Goal: Task Accomplishment & Management: Manage account settings

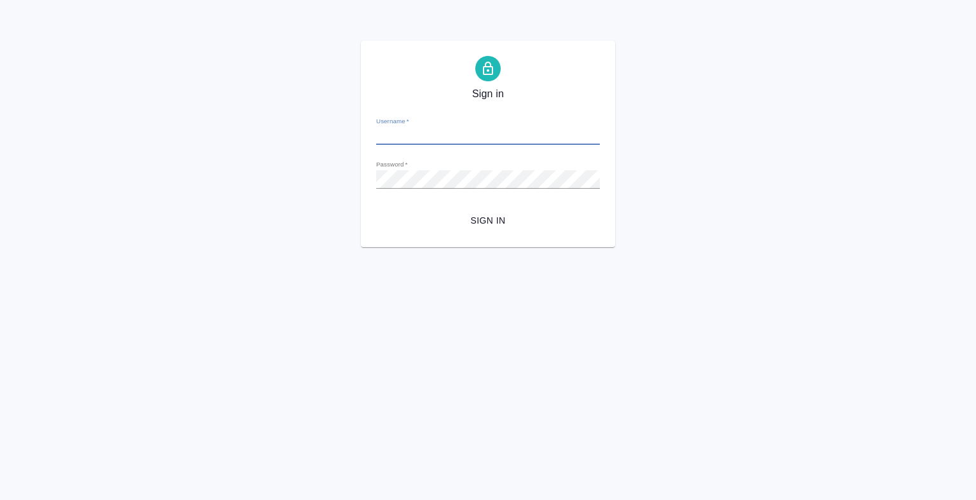
type input "k.antonova@awatera.com"
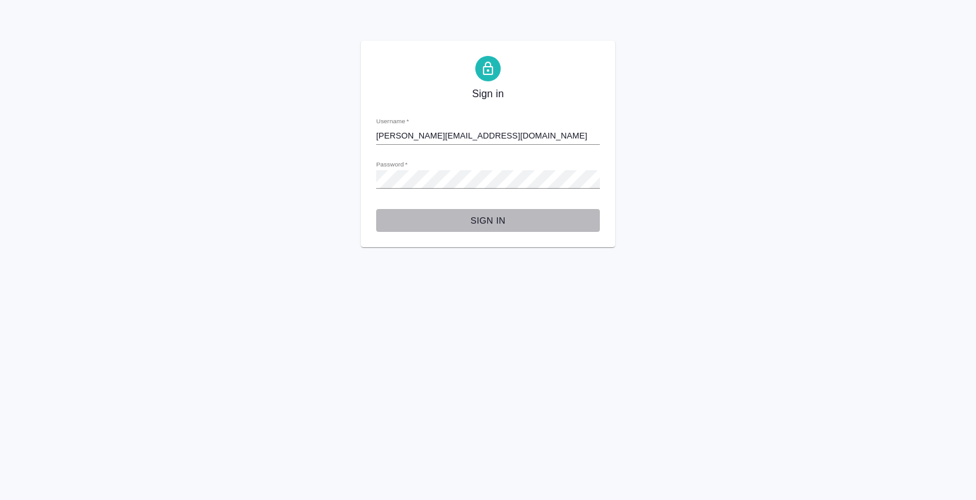
click at [486, 229] on button "Sign in" at bounding box center [488, 221] width 224 height 24
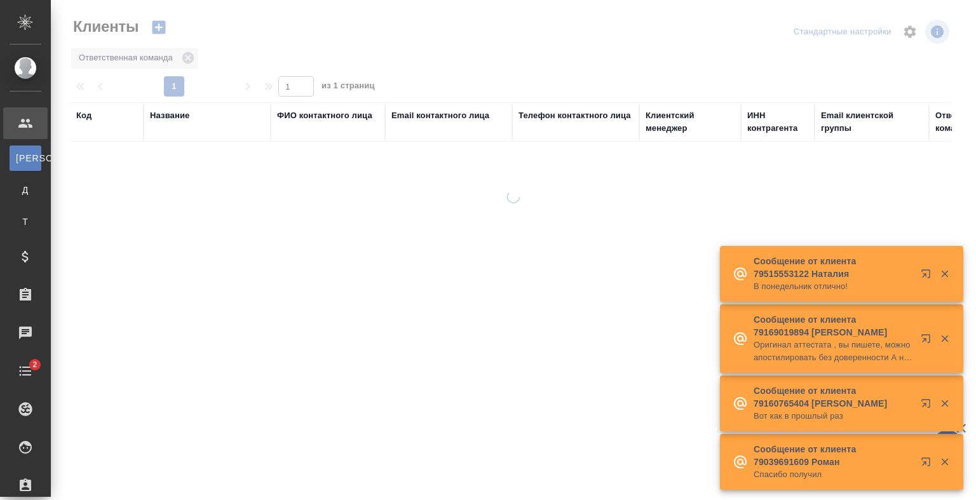
select select "RU"
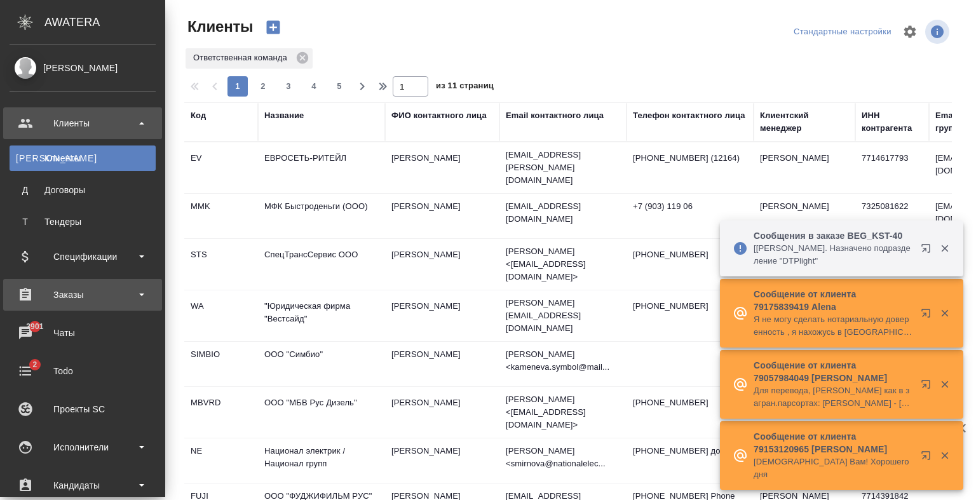
click at [64, 297] on div "Заказы" at bounding box center [83, 294] width 146 height 19
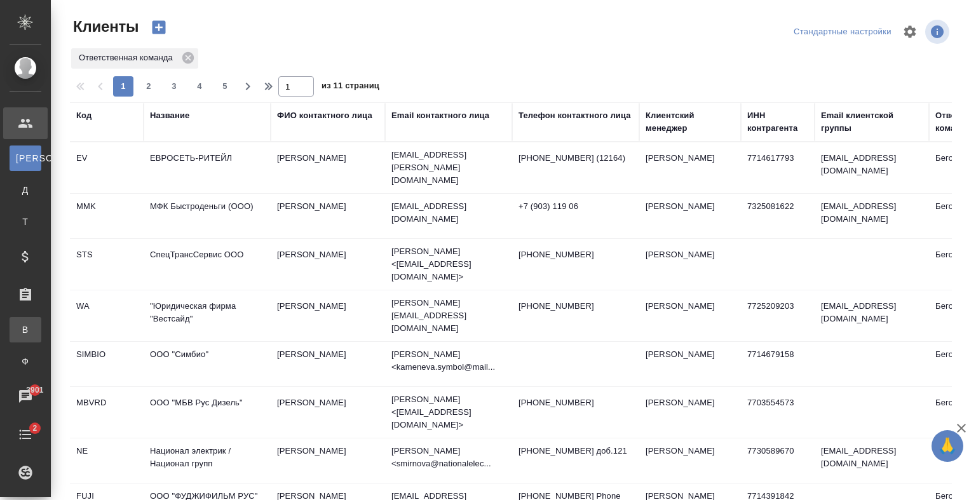
click at [90, 329] on div ".cls-1 fill:#fff; AWATERA Antonova Kristina Клиенты К Клиенты Д Договоры Т Тенд…" at bounding box center [488, 250] width 976 height 500
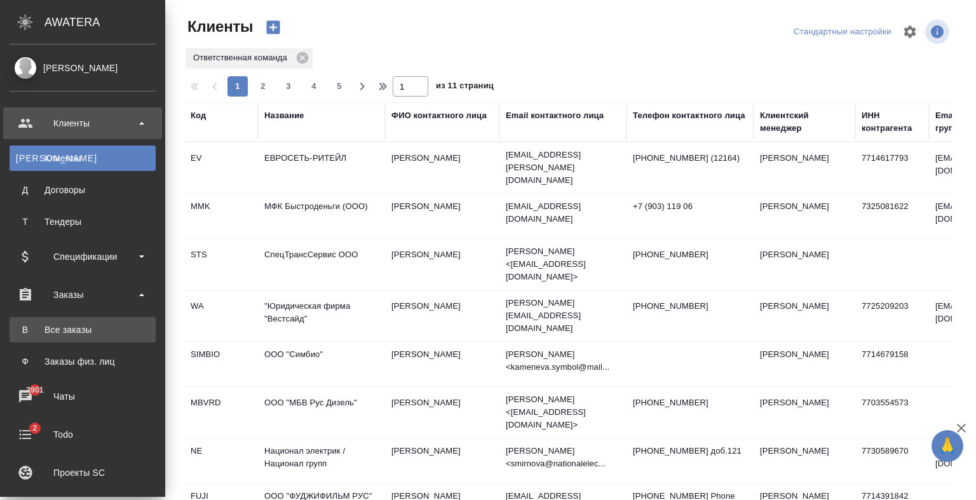
click at [51, 335] on div "Все заказы" at bounding box center [82, 330] width 133 height 13
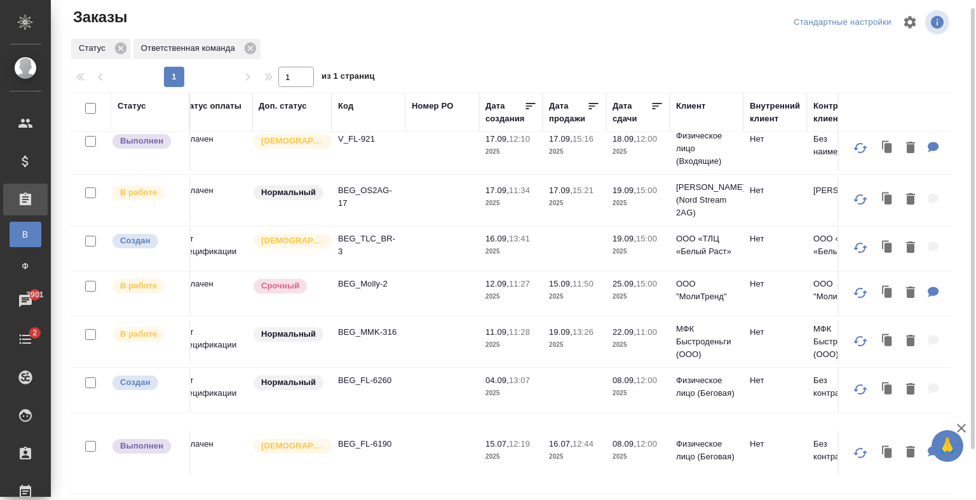
scroll to position [66, 0]
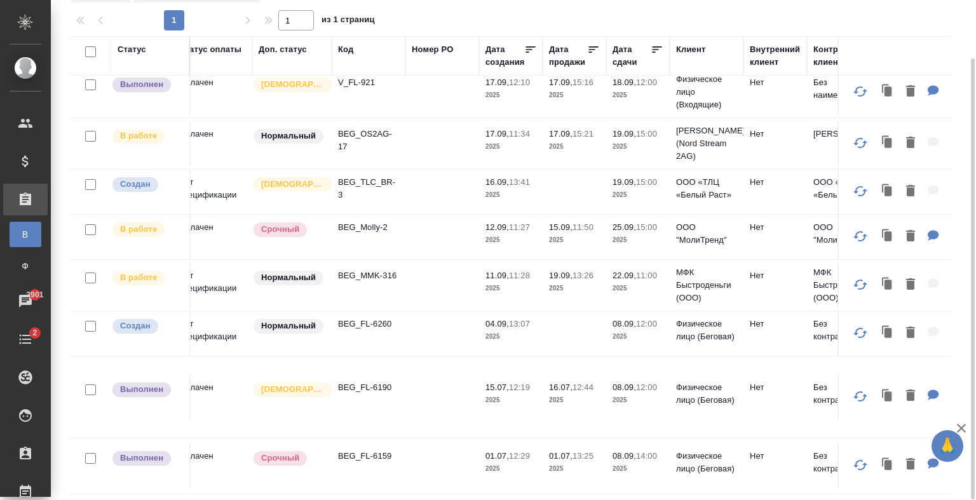
click at [443, 263] on td at bounding box center [443, 285] width 74 height 44
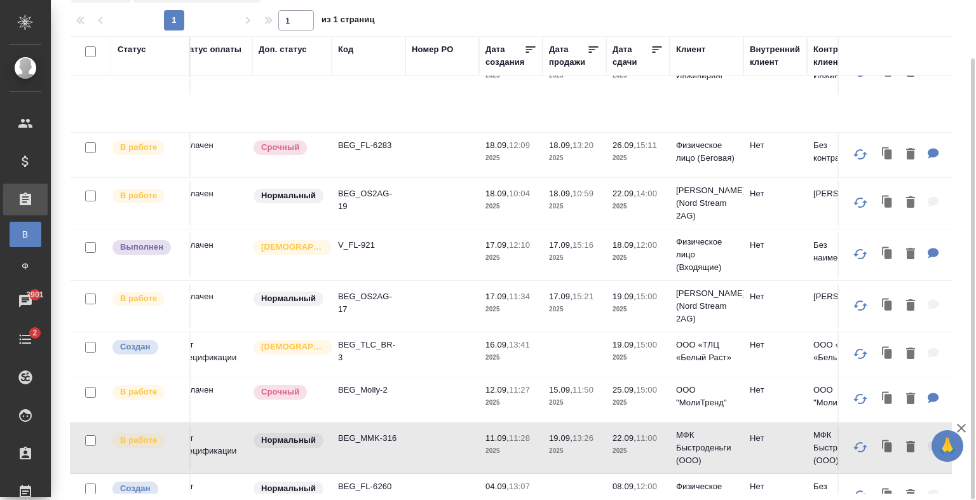
scroll to position [170, 18]
click at [460, 252] on td at bounding box center [443, 253] width 74 height 44
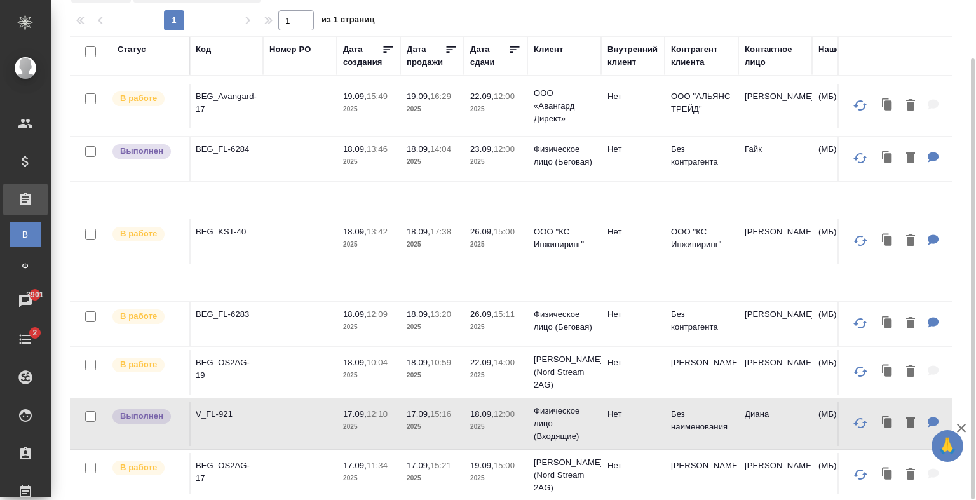
scroll to position [0, 161]
click at [626, 180] on td "Нет" at bounding box center [632, 159] width 64 height 44
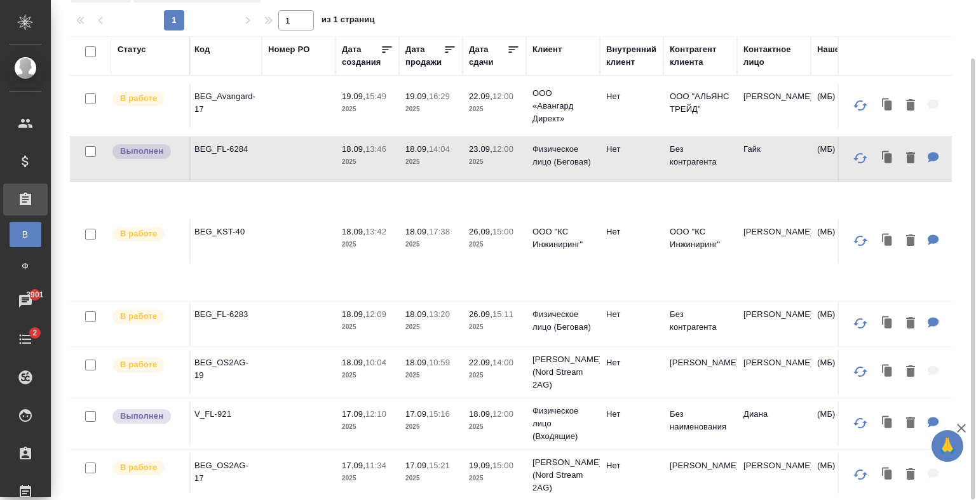
click at [278, 97] on td at bounding box center [299, 106] width 74 height 44
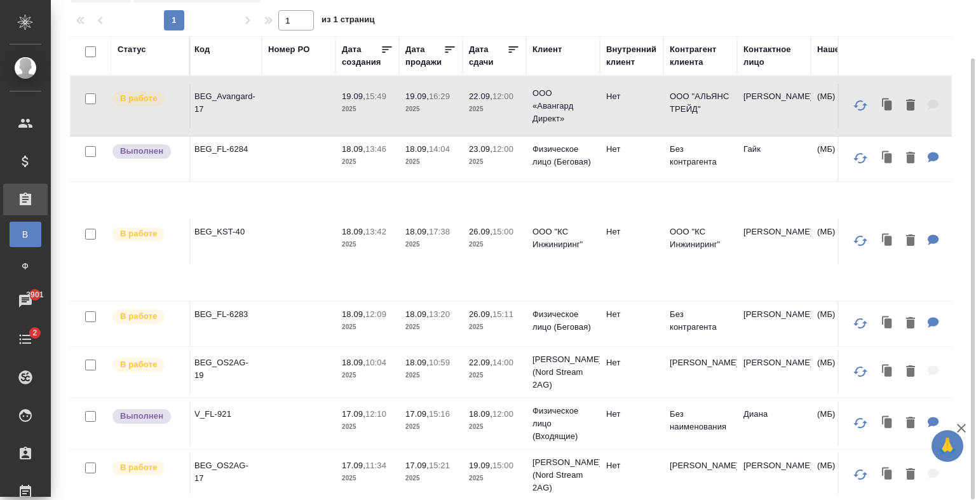
click at [268, 106] on td at bounding box center [299, 106] width 74 height 44
click at [310, 99] on td at bounding box center [299, 106] width 74 height 44
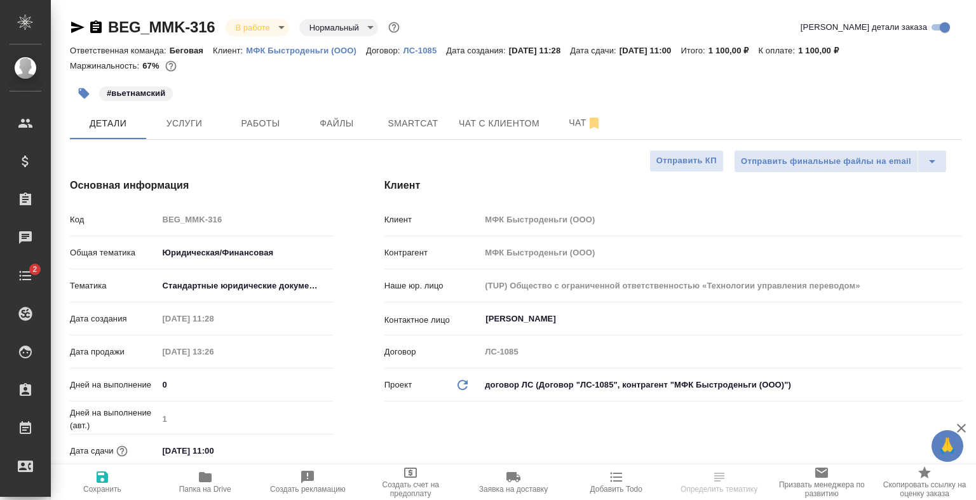
select select "RU"
type textarea "x"
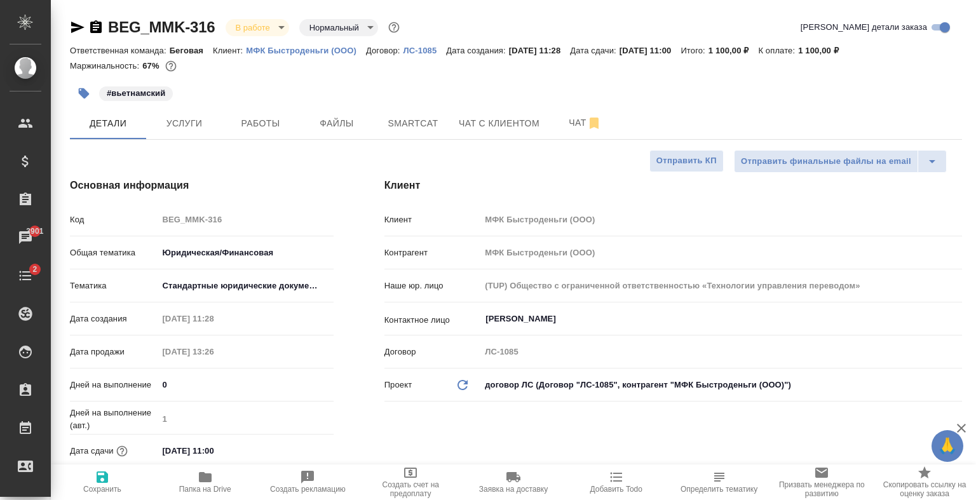
type textarea "x"
click at [205, 116] on span "Услуги" at bounding box center [184, 124] width 61 height 16
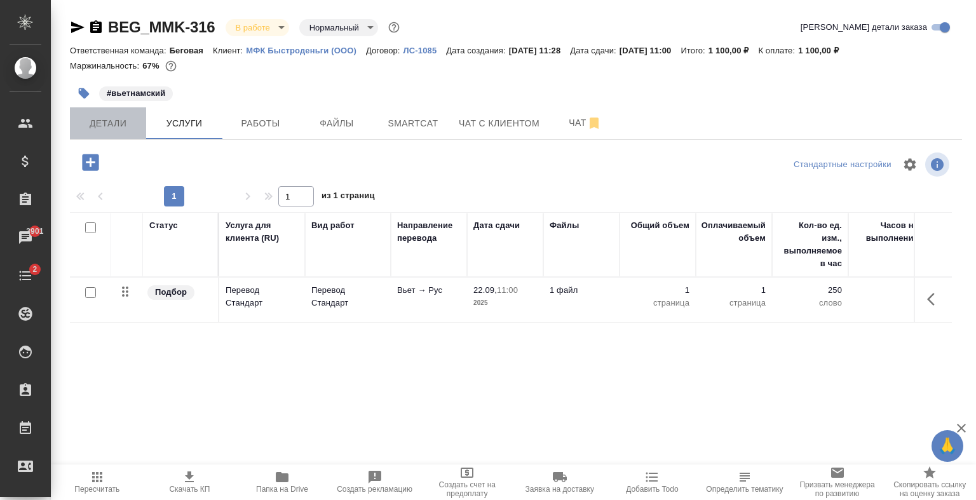
click at [133, 127] on span "Детали" at bounding box center [108, 124] width 61 height 16
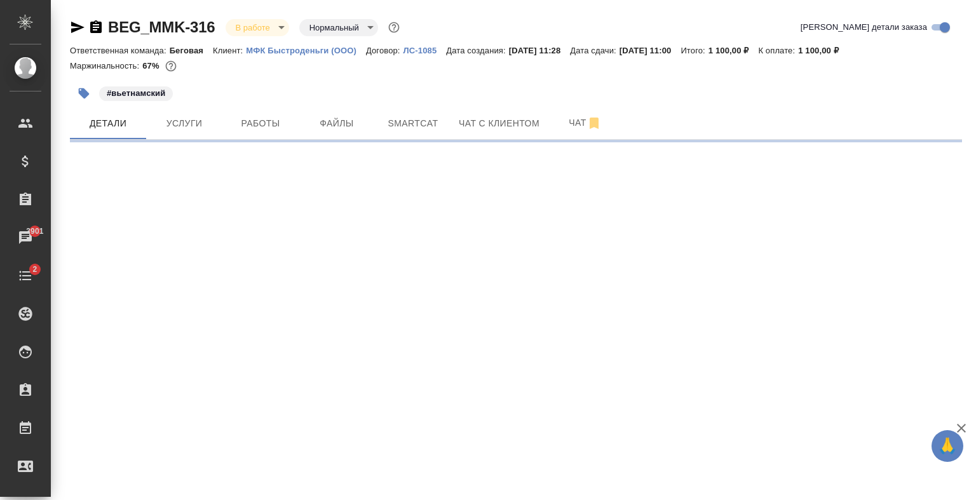
select select "RU"
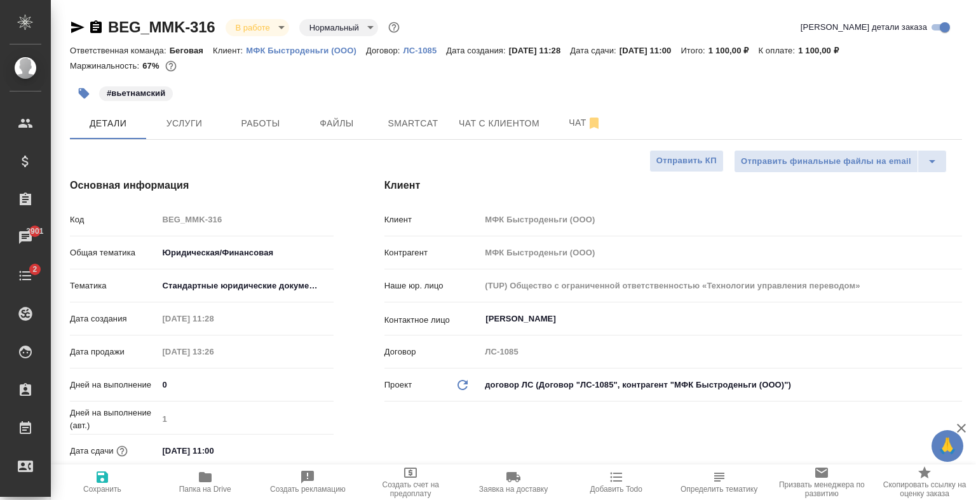
type textarea "x"
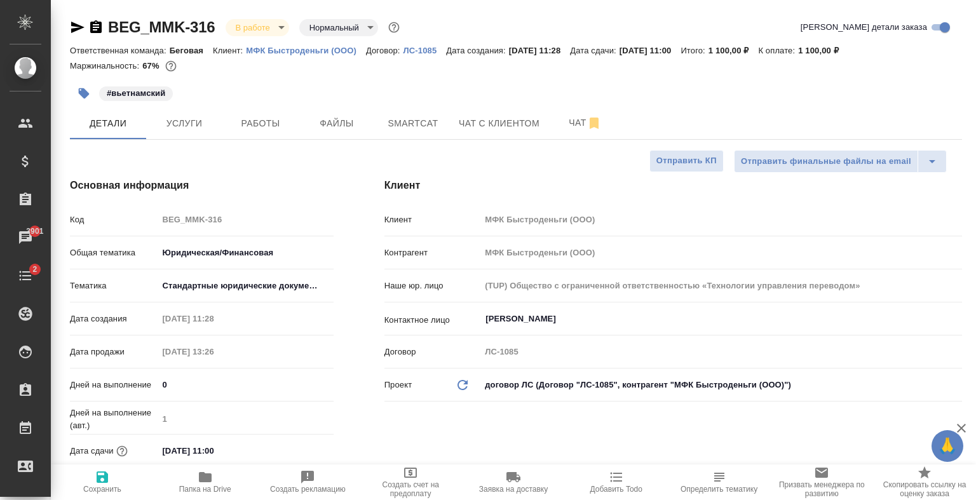
type textarea "x"
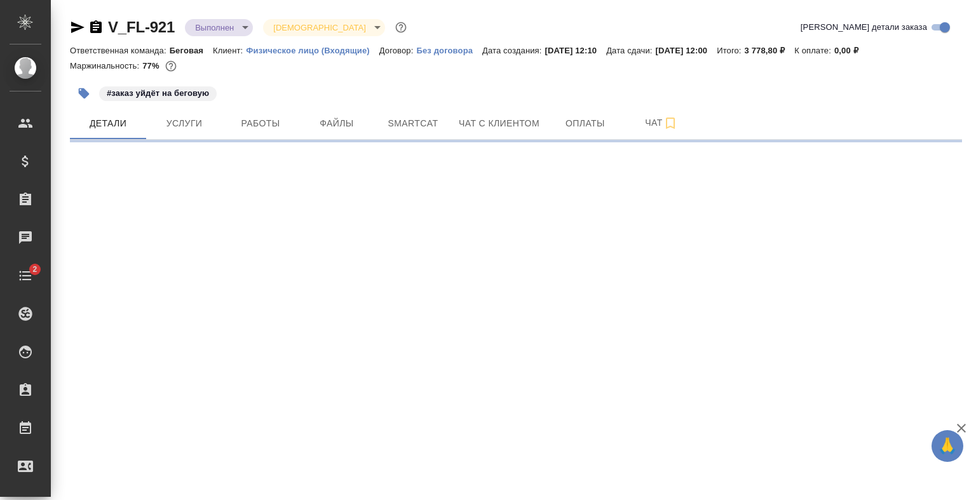
select select "RU"
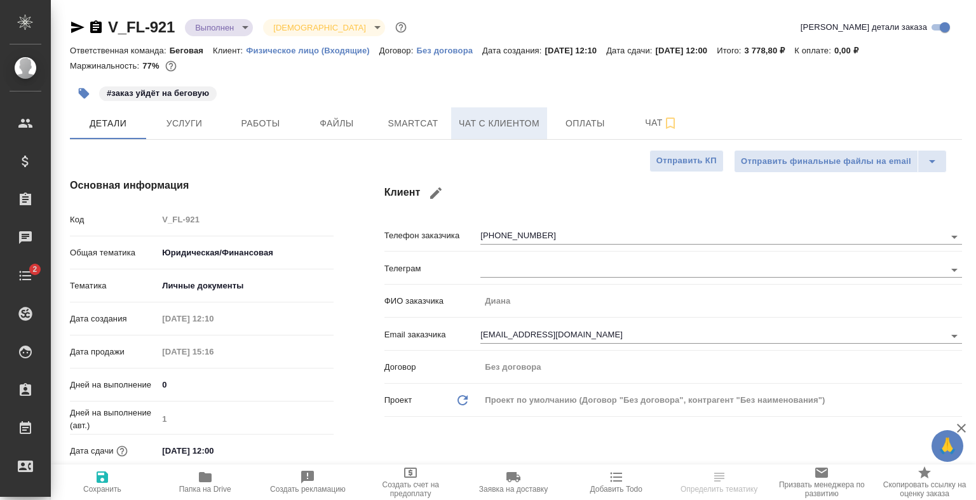
type textarea "x"
click at [488, 112] on button "Чат с клиентом" at bounding box center [499, 123] width 96 height 32
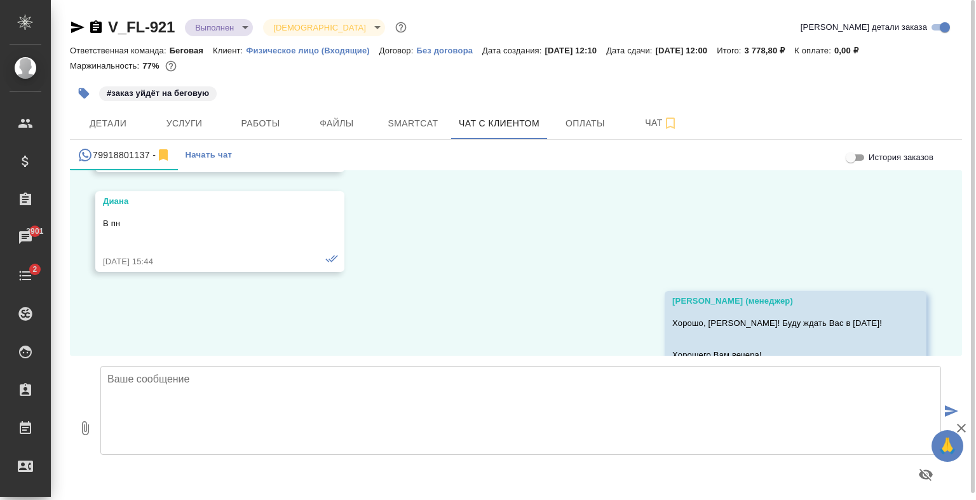
scroll to position [2867, 0]
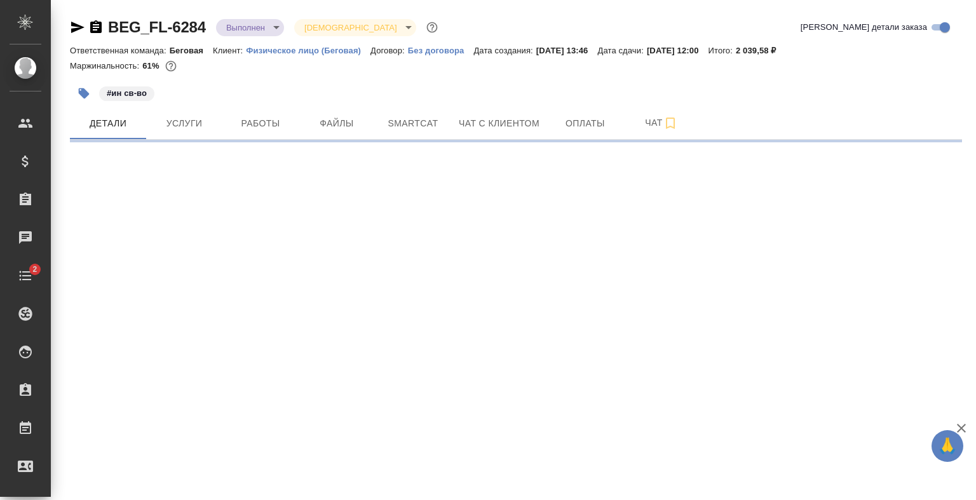
select select "RU"
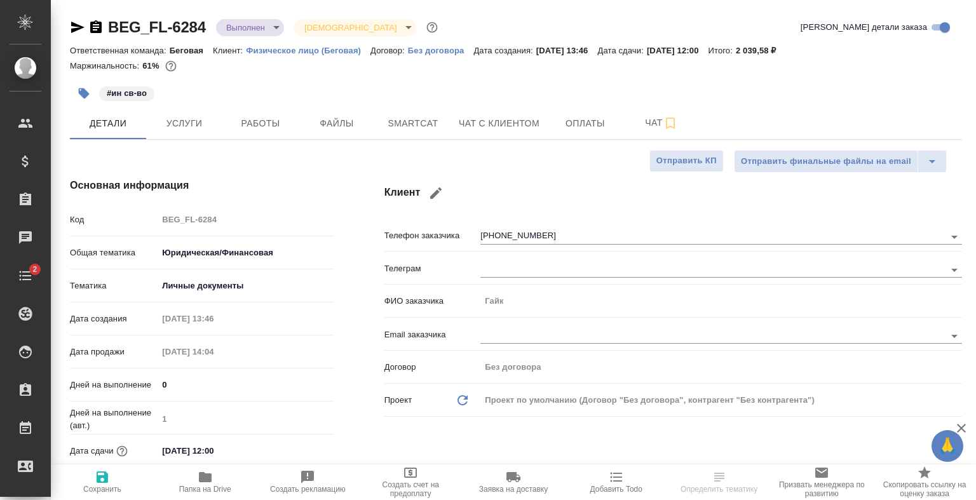
type textarea "x"
click at [524, 128] on span "Чат с клиентом" at bounding box center [499, 124] width 81 height 16
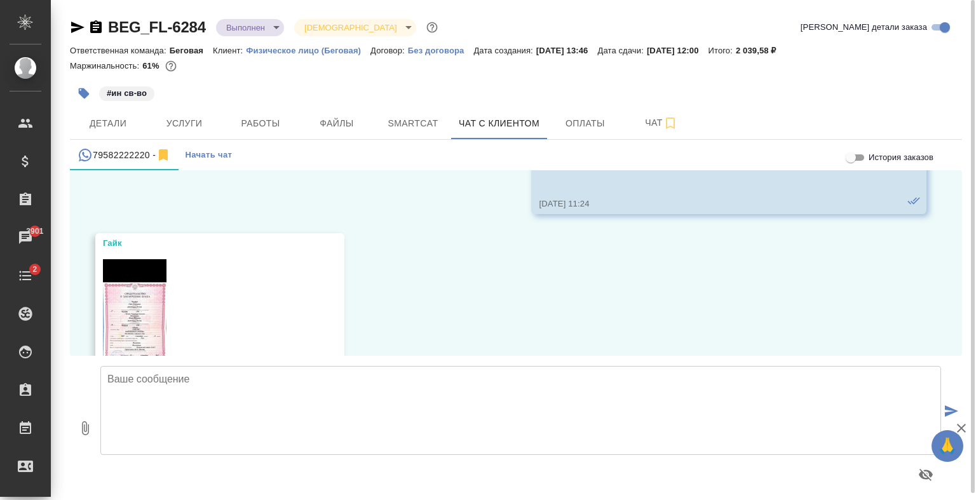
scroll to position [224, 0]
click at [147, 304] on img at bounding box center [135, 327] width 64 height 137
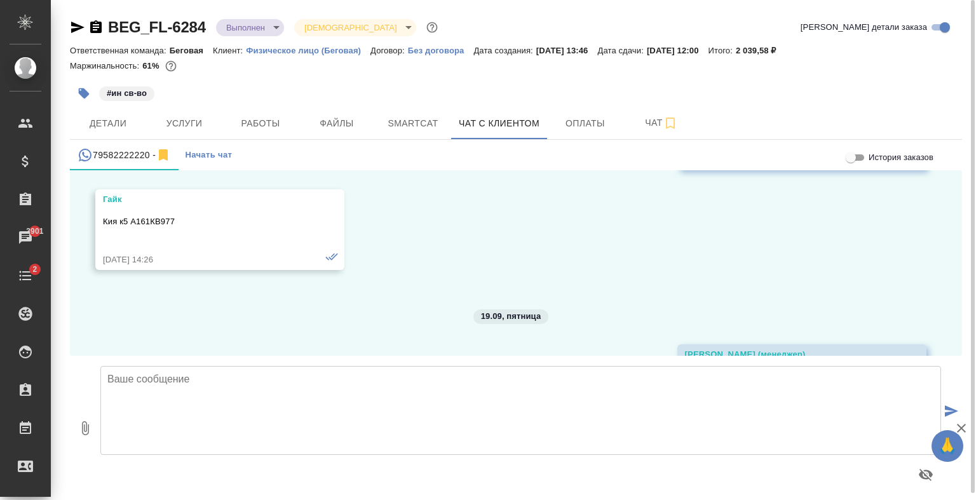
scroll to position [4385, 0]
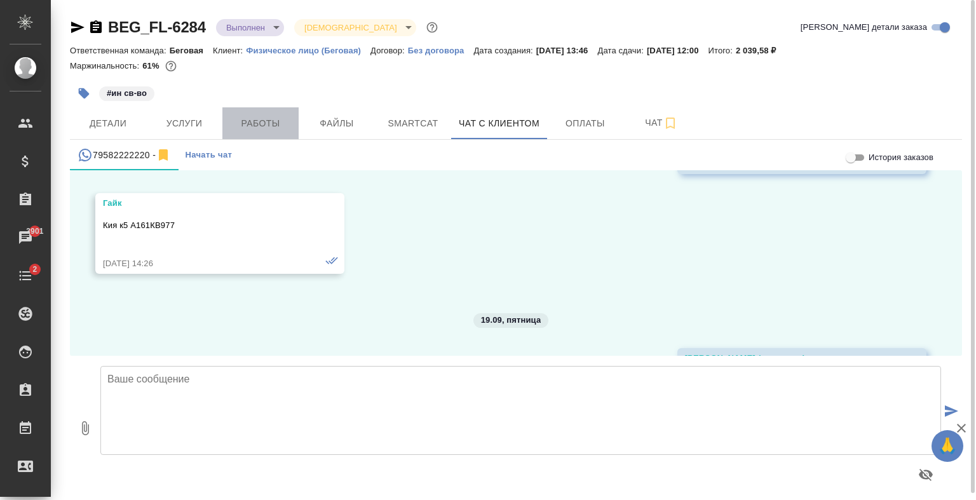
click at [257, 129] on span "Работы" at bounding box center [260, 124] width 61 height 16
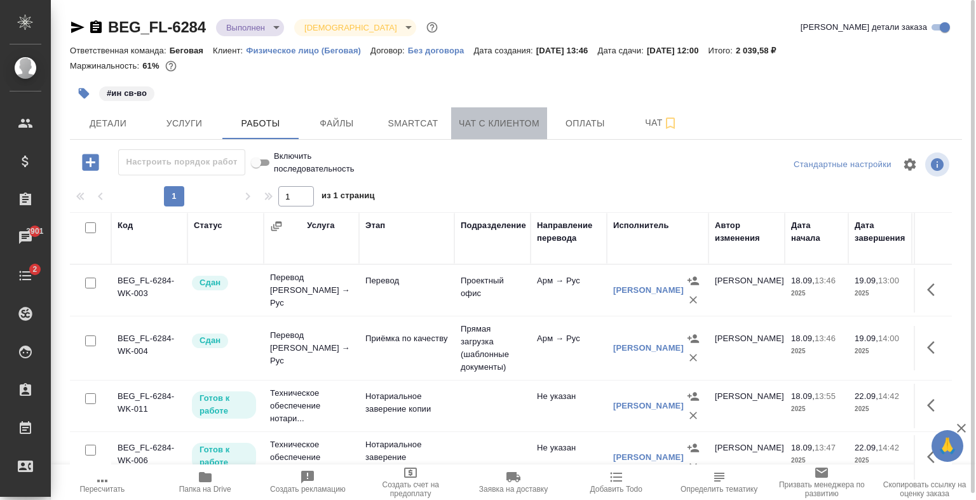
click at [496, 123] on span "Чат с клиентом" at bounding box center [499, 124] width 81 height 16
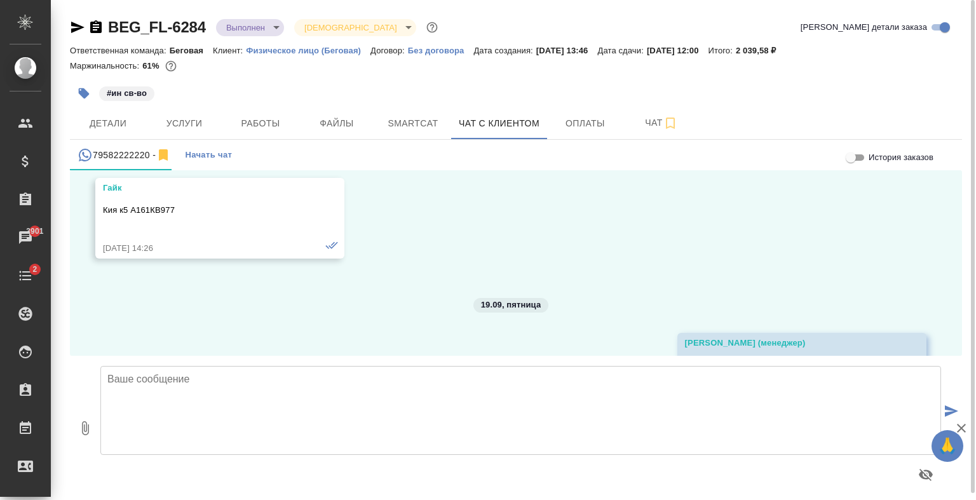
scroll to position [4346, 0]
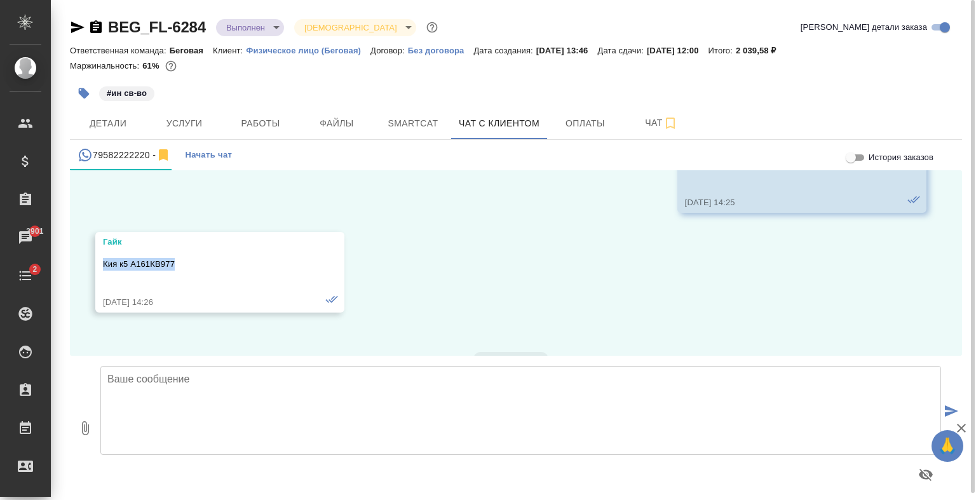
drag, startPoint x: 177, startPoint y: 263, endPoint x: 104, endPoint y: 264, distance: 73.1
click at [104, 264] on p "Кия к5 А161КВ977" at bounding box center [201, 264] width 197 height 13
copy p "Кия к5 А161КВ977"
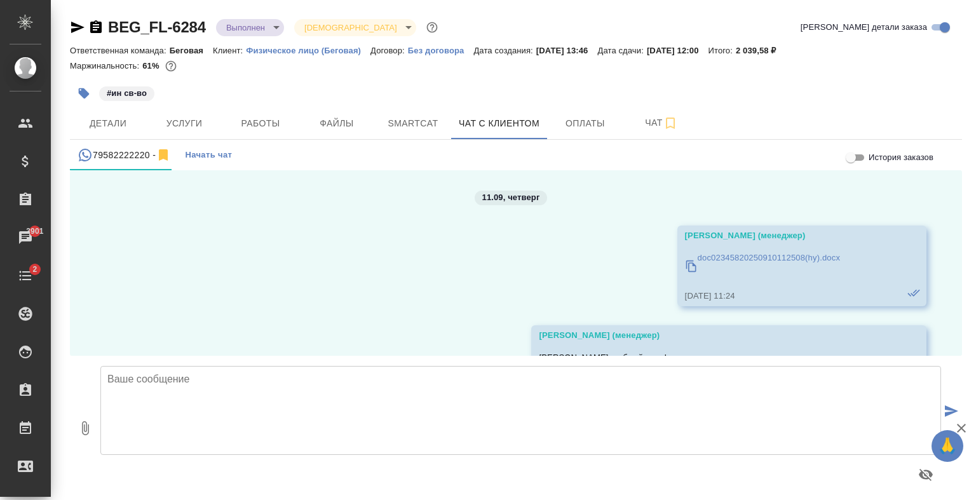
scroll to position [4346, 0]
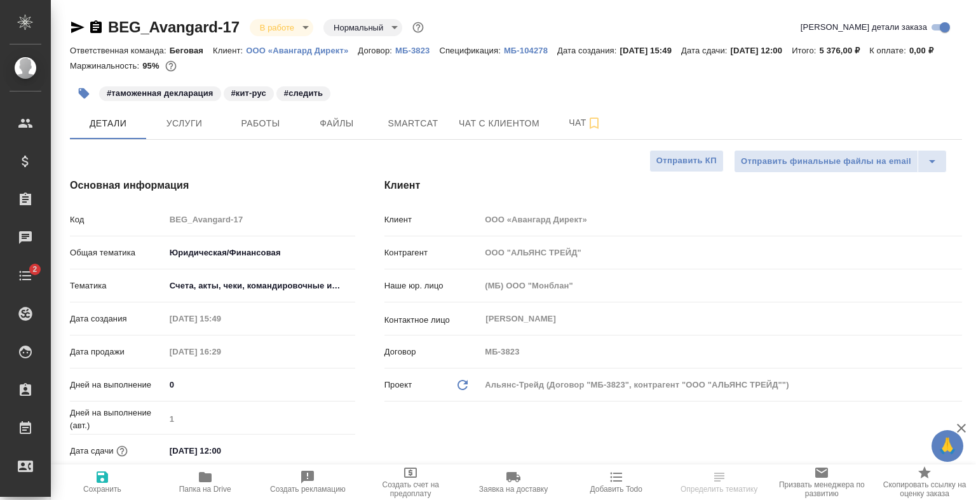
select select "RU"
type textarea "x"
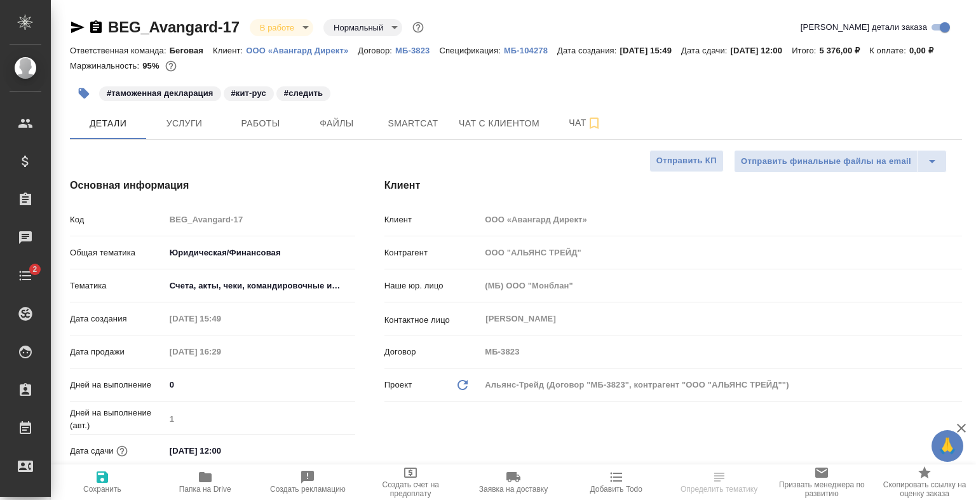
type textarea "x"
click at [186, 132] on span "Услуги" at bounding box center [184, 124] width 61 height 16
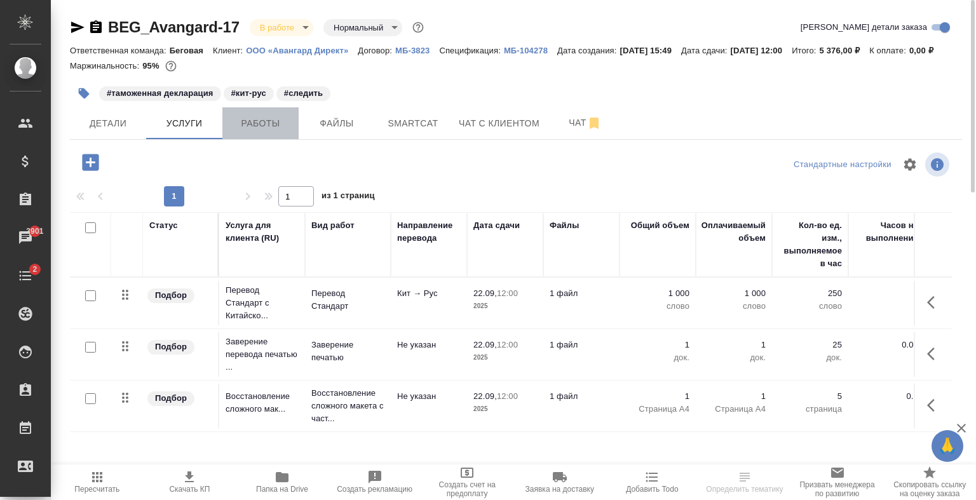
click at [252, 132] on span "Работы" at bounding box center [260, 124] width 61 height 16
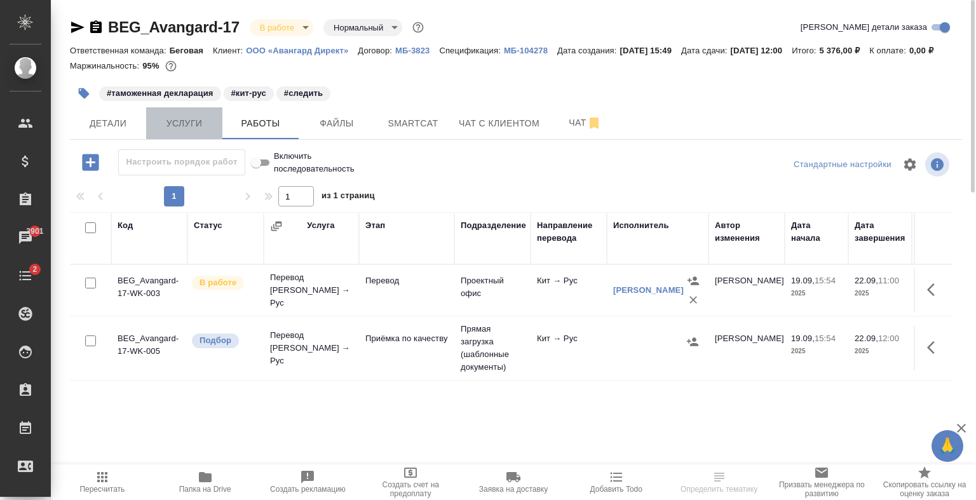
click at [194, 132] on span "Услуги" at bounding box center [184, 124] width 61 height 16
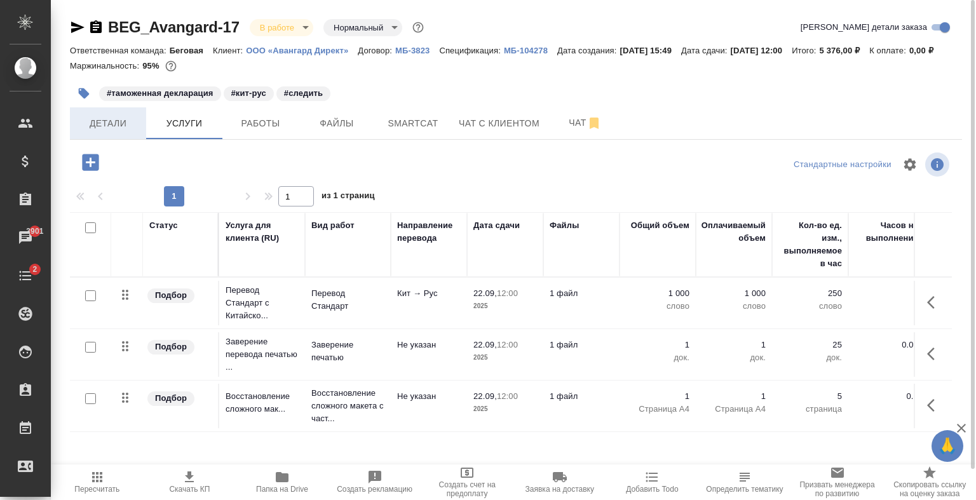
click at [86, 131] on span "Детали" at bounding box center [108, 124] width 61 height 16
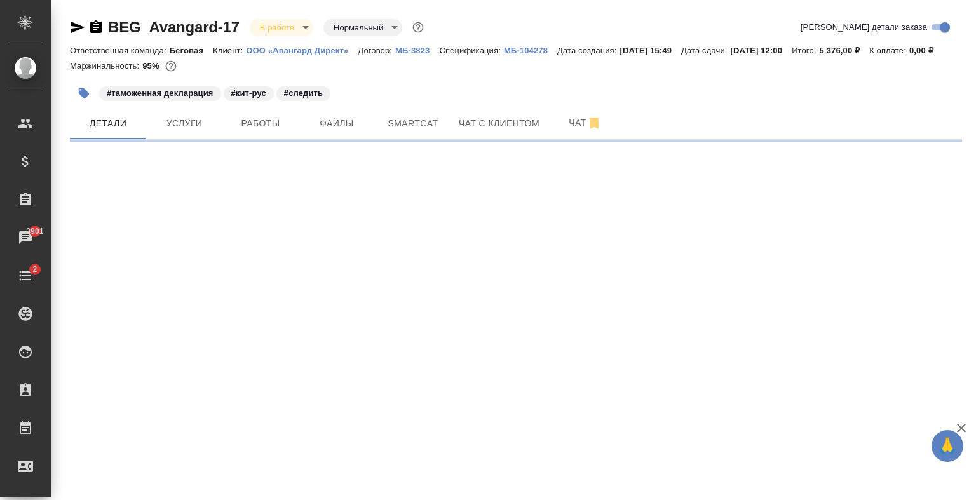
select select "RU"
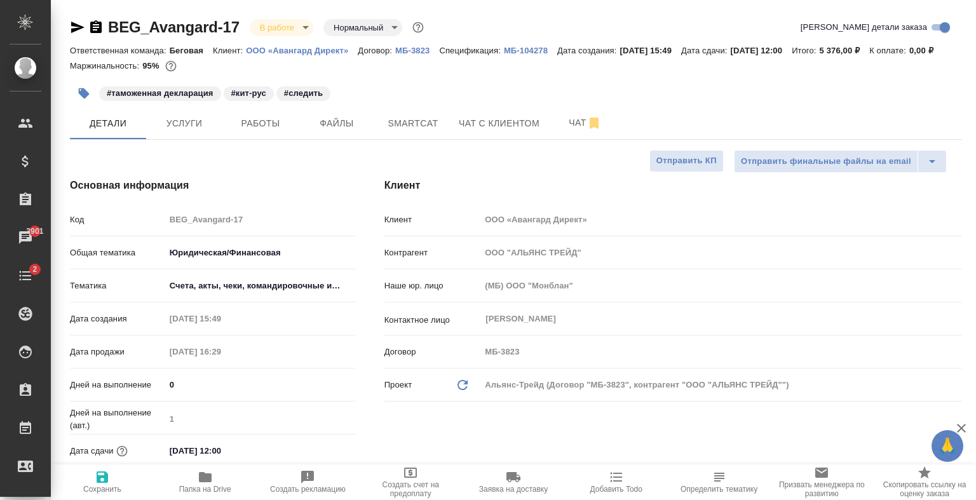
type textarea "x"
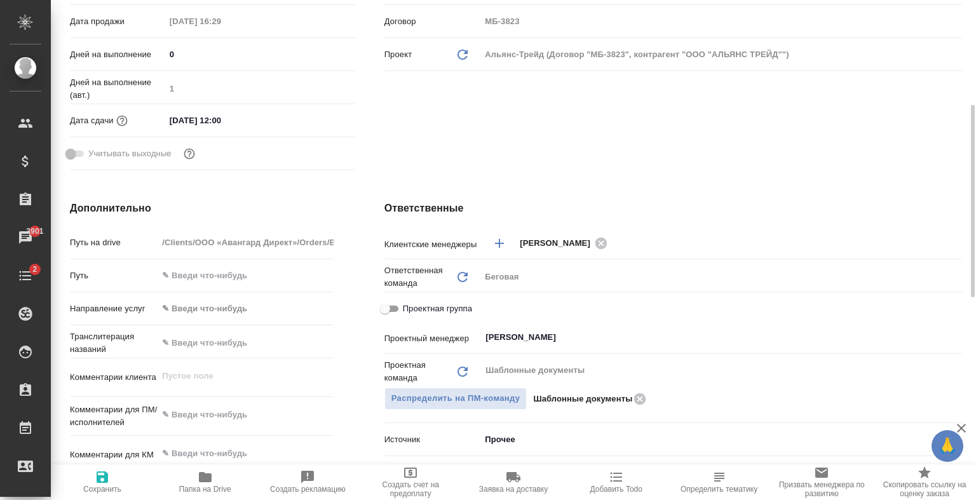
scroll to position [339, 0]
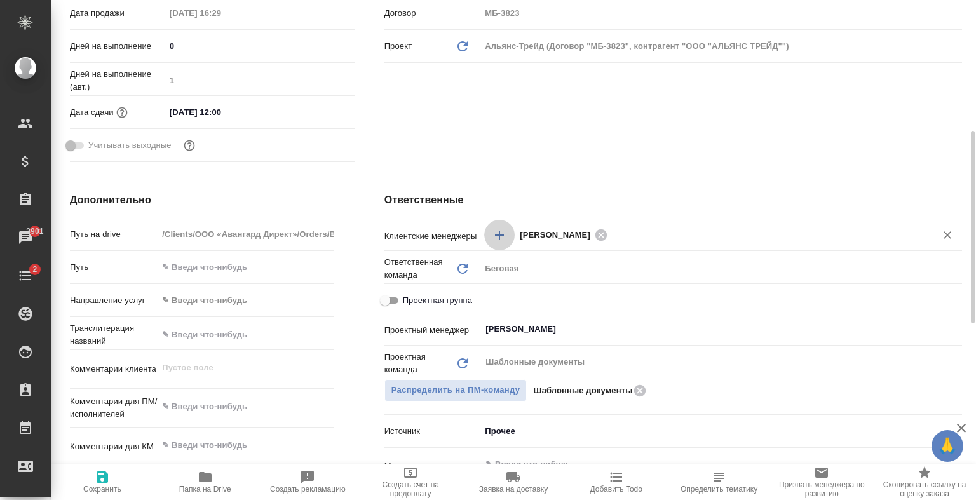
click at [501, 243] on icon "Добавить менеджера" at bounding box center [499, 235] width 15 height 15
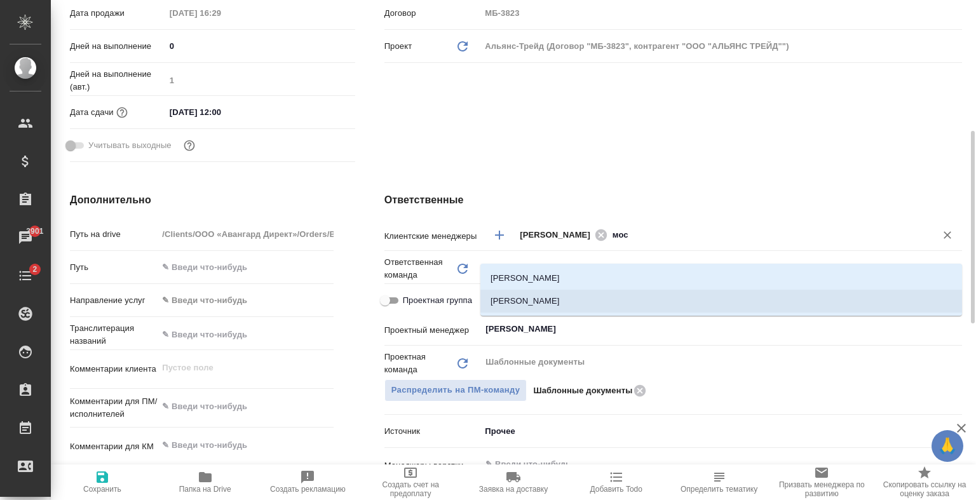
type input "мос"
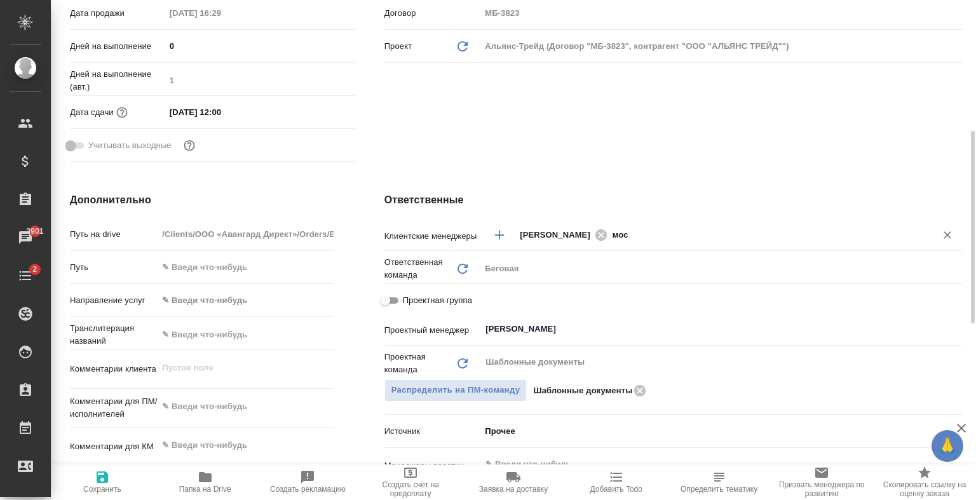
click at [603, 137] on div "Клиент Клиент ООО «Авангард Директ» Контрагент ООО "АЛЬЯНС ТРЕЙД" Наше юр. лицо…" at bounding box center [673, 3] width 629 height 379
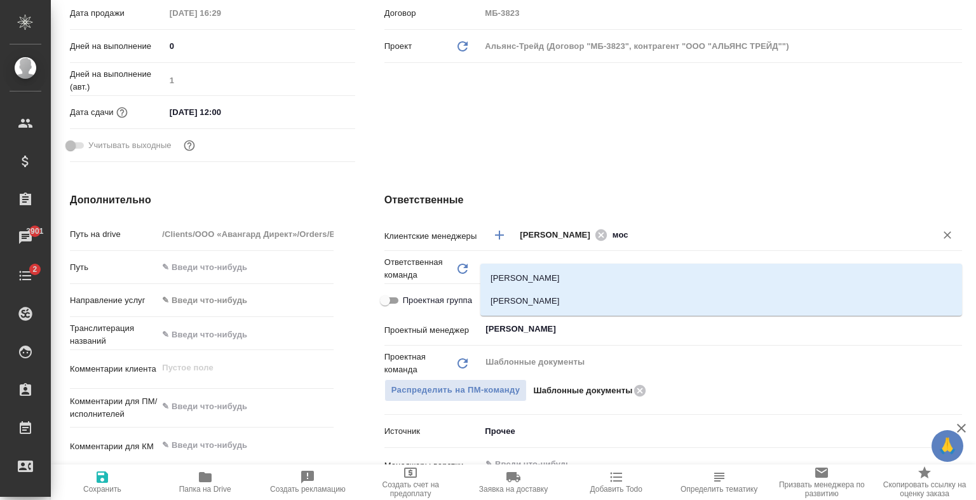
click at [643, 242] on input "мос" at bounding box center [764, 234] width 305 height 15
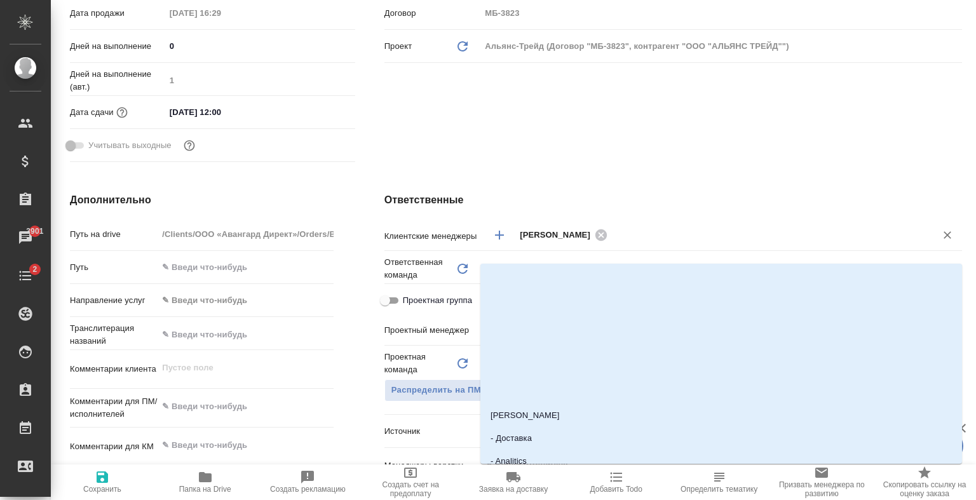
type textarea "x"
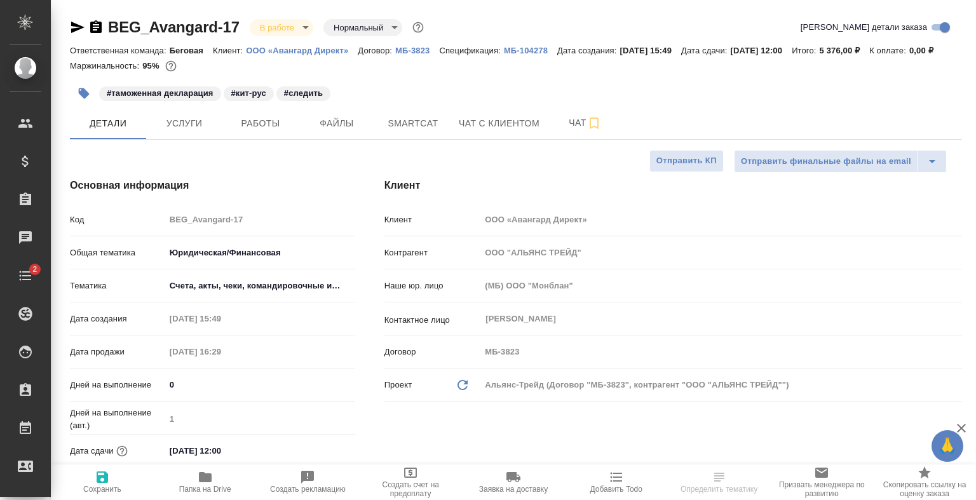
select select "RU"
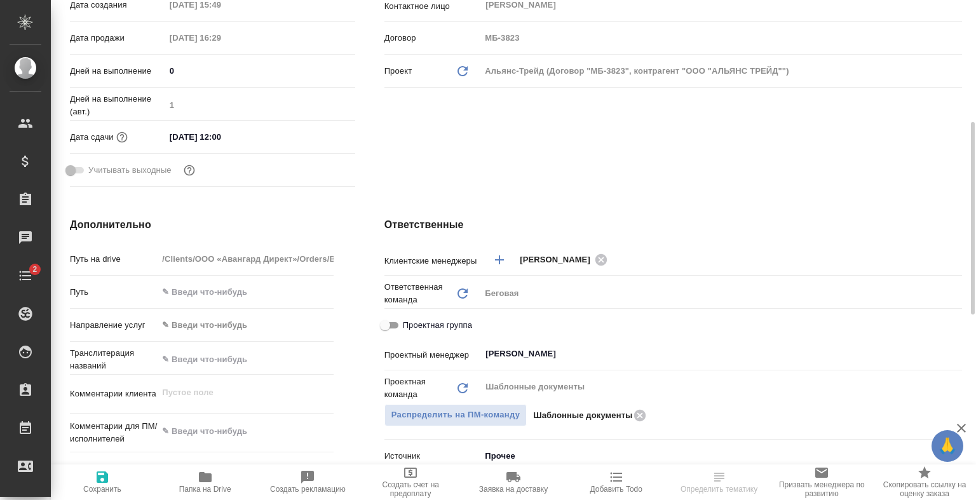
scroll to position [315, 0]
click at [497, 267] on icon "Добавить менеджера" at bounding box center [499, 259] width 15 height 15
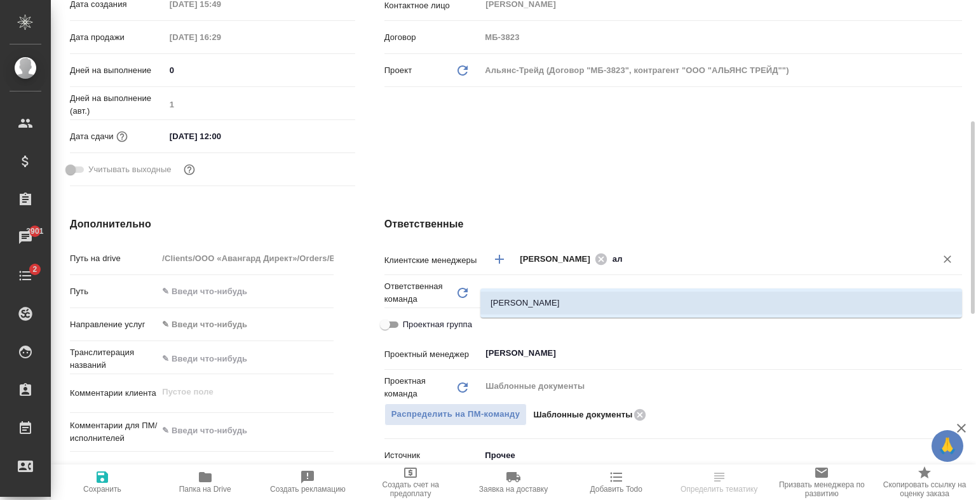
type input "[PERSON_NAME]"
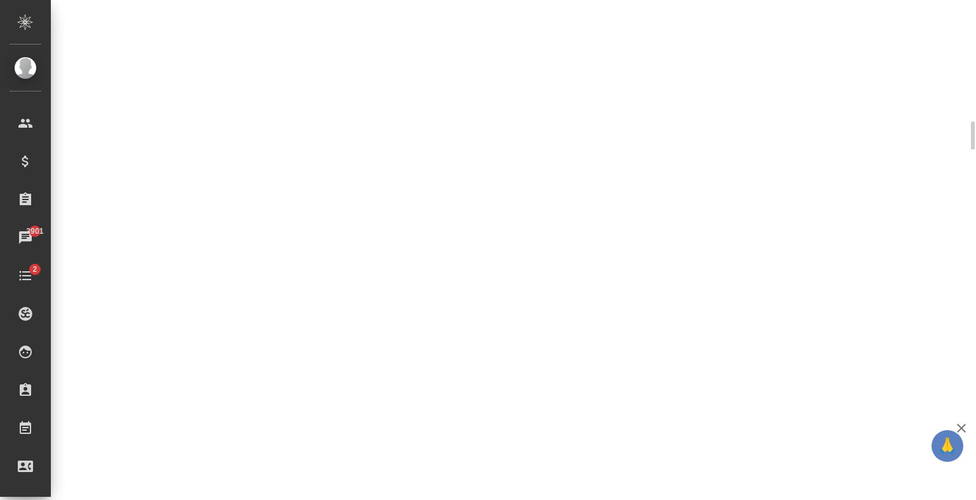
select select "RU"
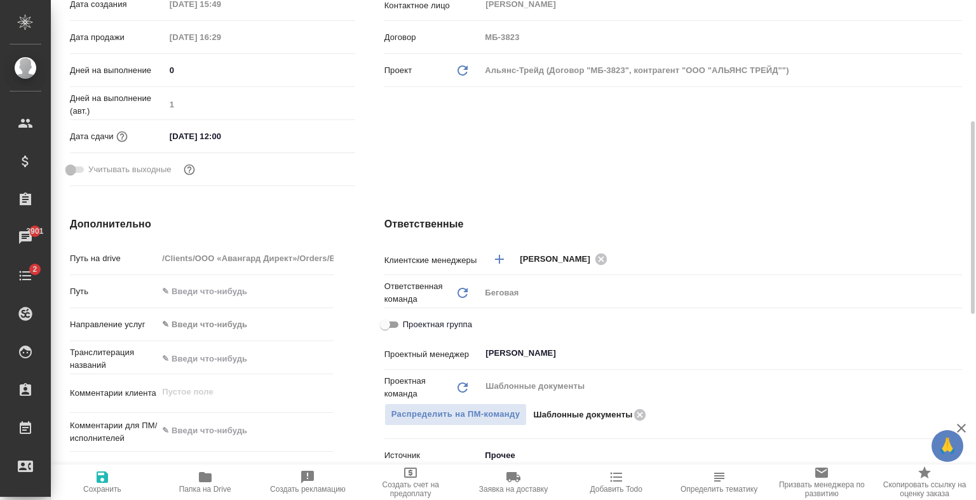
type textarea "x"
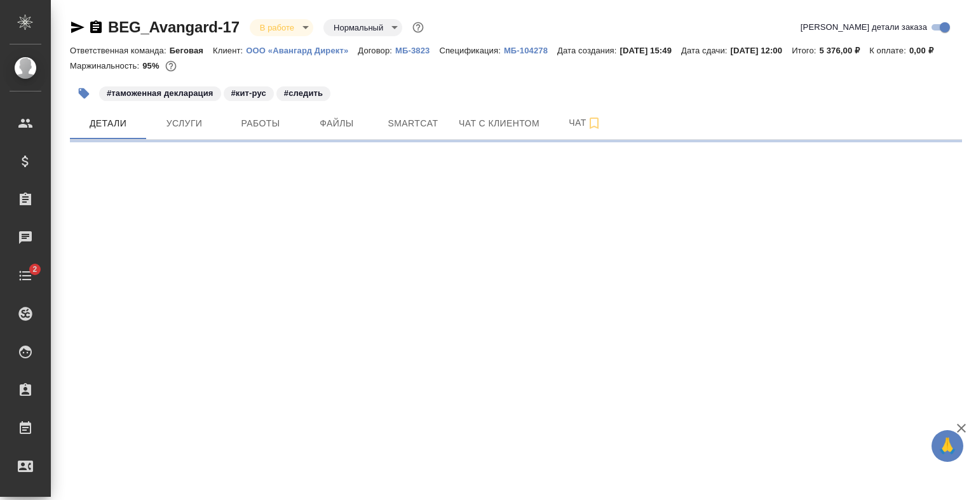
select select "RU"
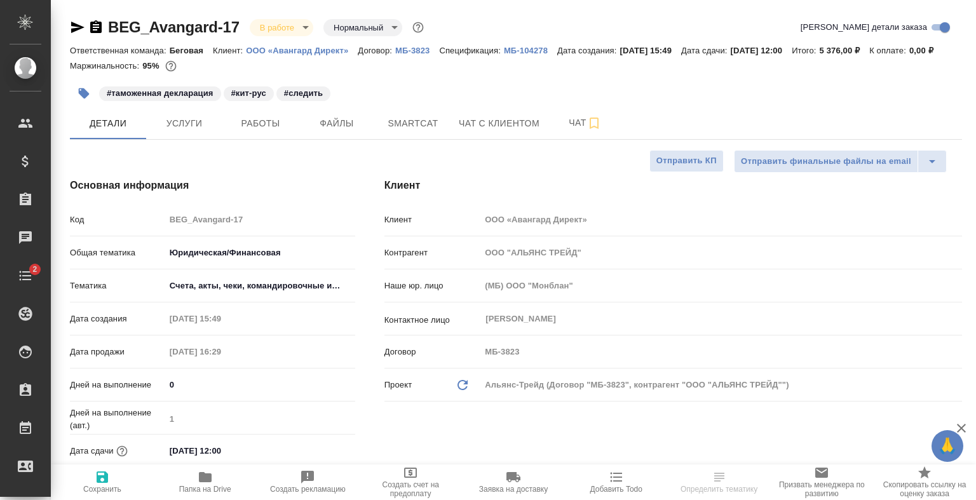
type textarea "x"
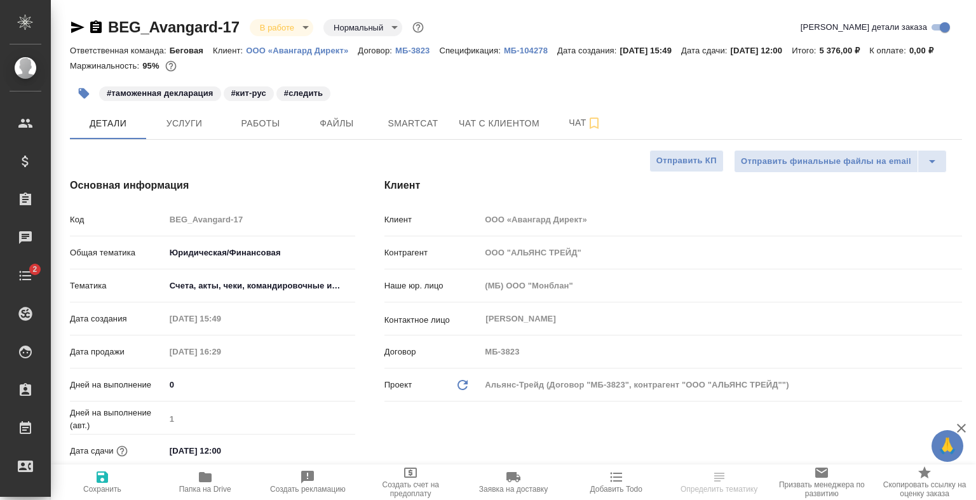
type textarea "x"
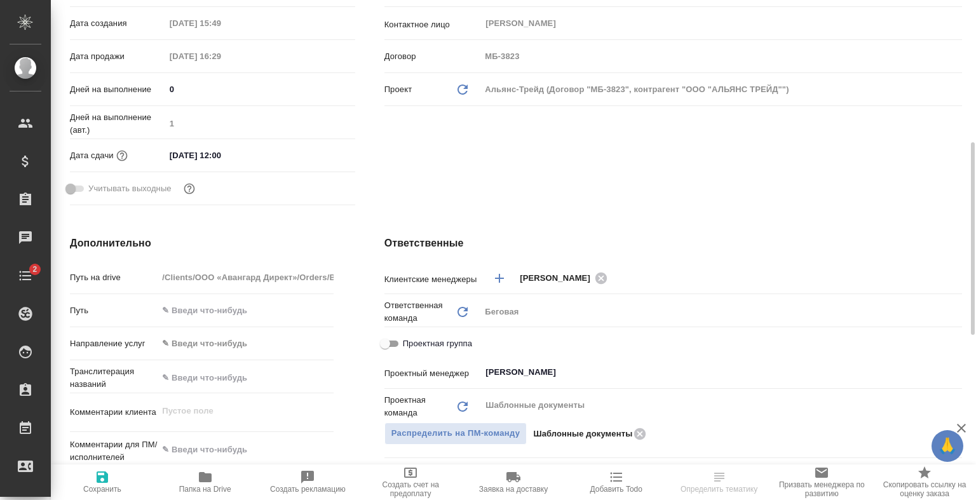
scroll to position [317, 0]
